Goal: Task Accomplishment & Management: Manage account settings

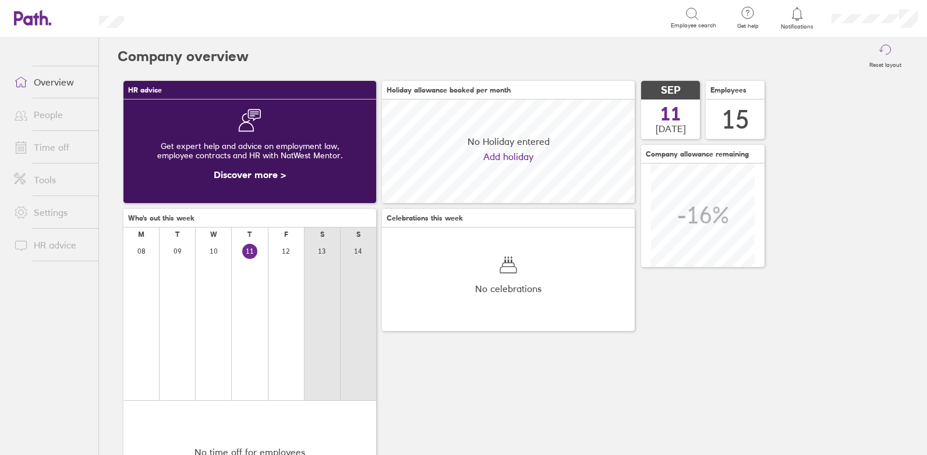
scroll to position [104, 253]
click at [54, 142] on link "Time off" at bounding box center [52, 147] width 94 height 23
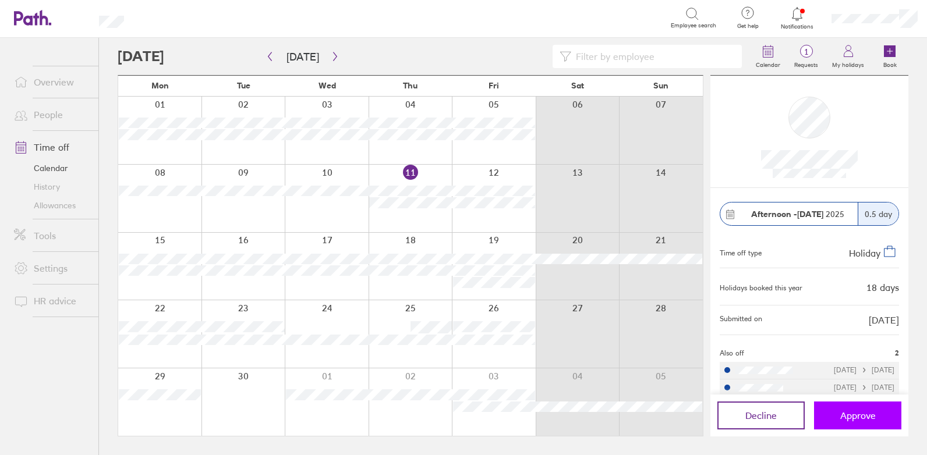
click at [838, 418] on button "Approve" at bounding box center [857, 416] width 87 height 28
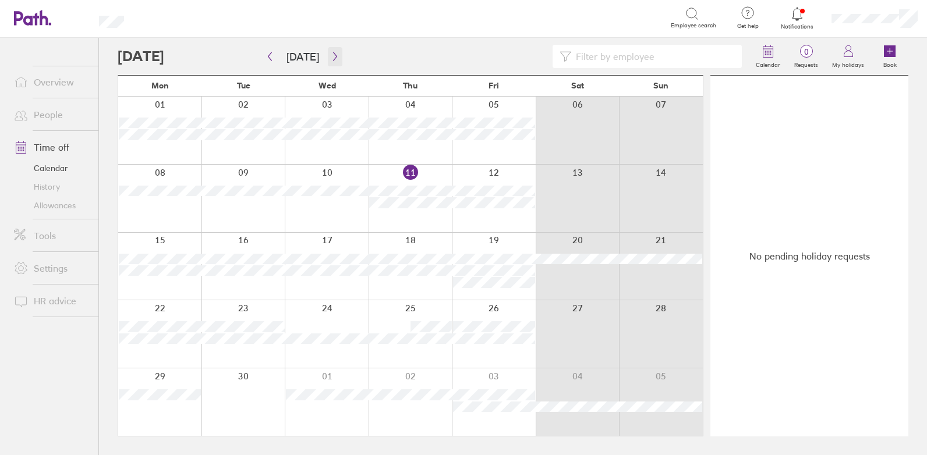
click at [331, 53] on icon "button" at bounding box center [335, 56] width 9 height 9
